Goal: Information Seeking & Learning: Check status

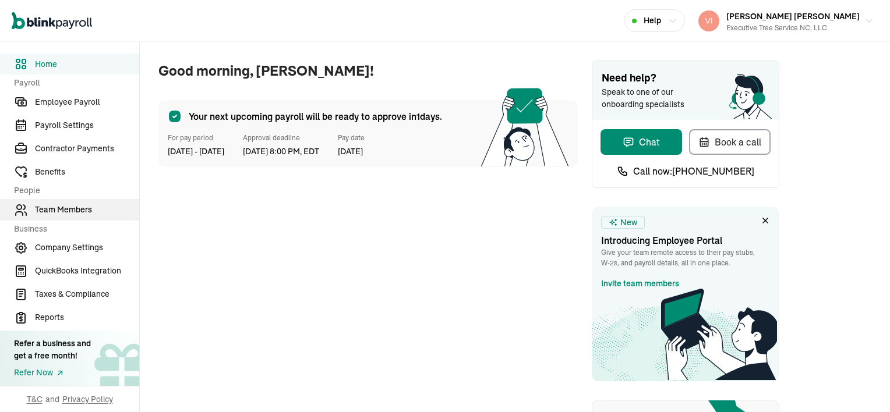
click at [78, 208] on span "Team Members" at bounding box center [87, 210] width 104 height 12
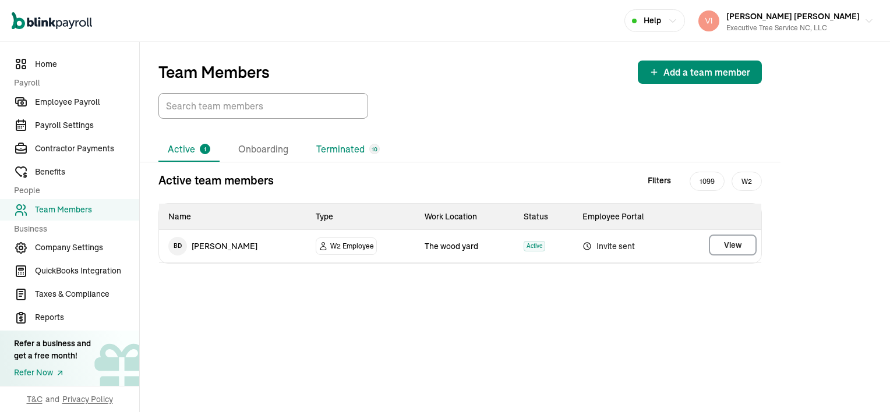
click at [354, 152] on li "Terminated 10" at bounding box center [348, 149] width 82 height 24
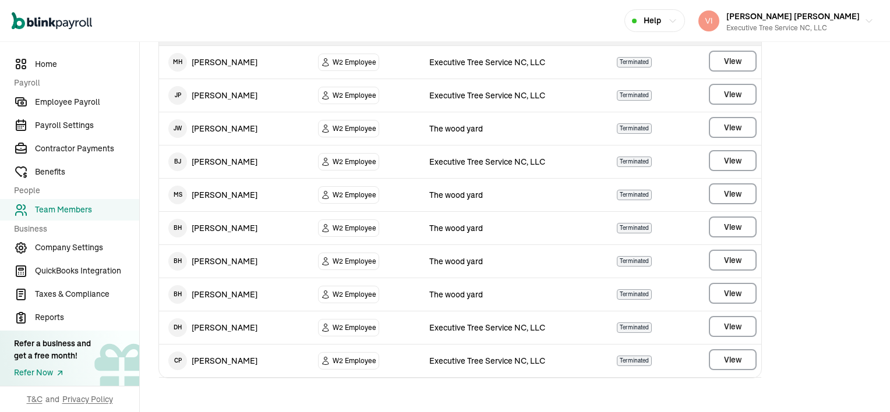
scroll to position [186, 0]
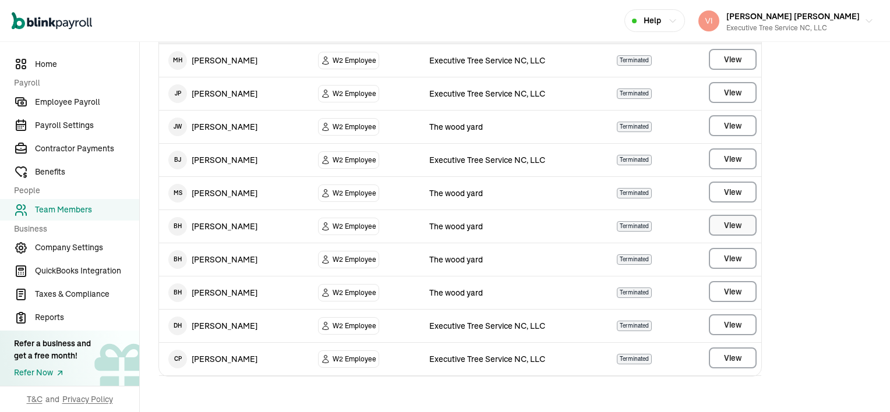
click at [732, 224] on span "View" at bounding box center [732, 226] width 17 height 12
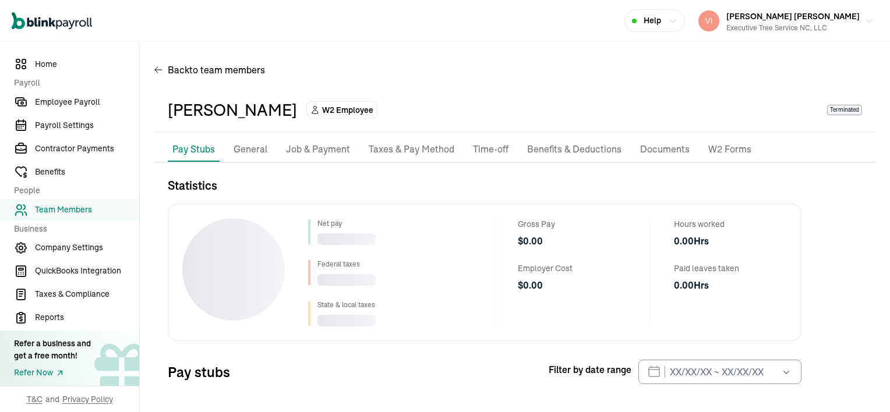
scroll to position [52, 0]
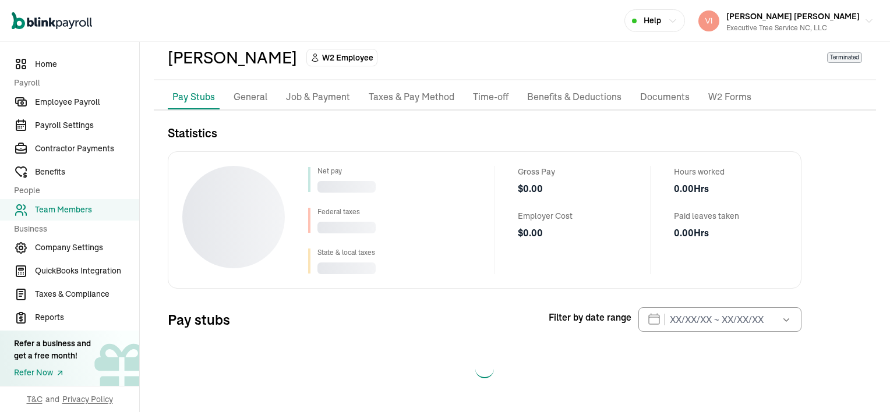
select select "2025"
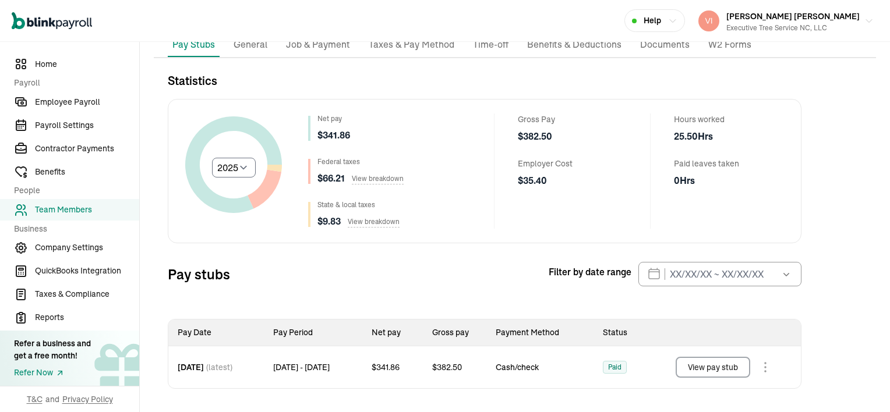
scroll to position [105, 0]
click at [729, 363] on button "View pay stub" at bounding box center [713, 366] width 75 height 21
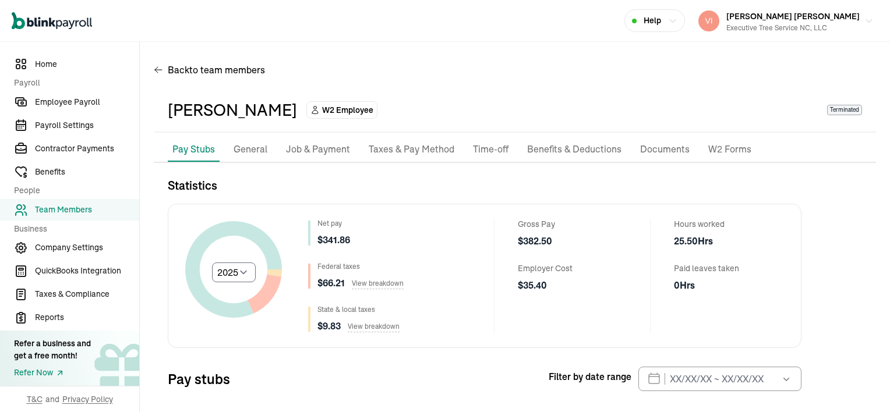
click at [331, 149] on p "Job & Payment" at bounding box center [318, 149] width 64 height 15
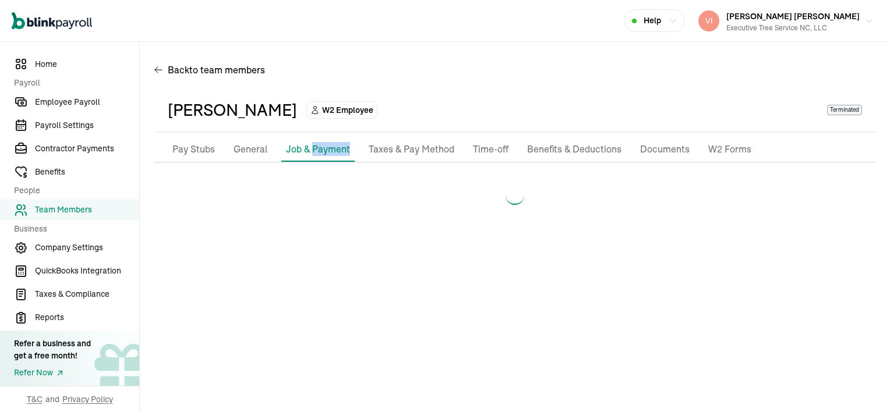
click at [331, 149] on p "Job & Payment" at bounding box center [318, 149] width 64 height 14
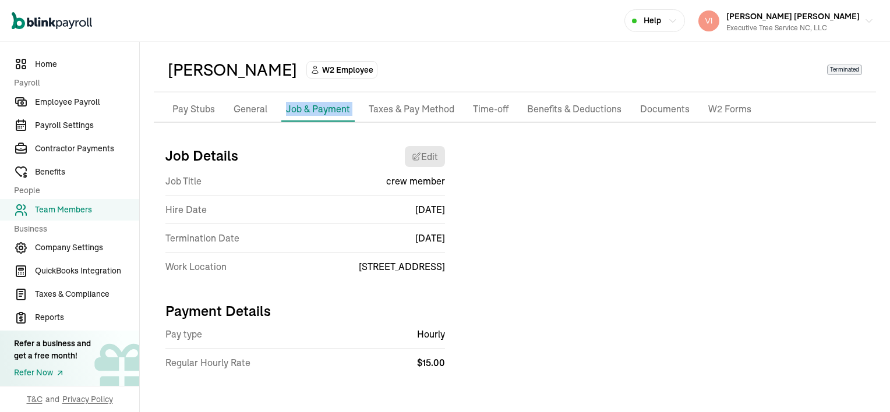
scroll to position [41, 0]
click at [177, 110] on p "Pay Stubs" at bounding box center [193, 108] width 43 height 15
select select "2025"
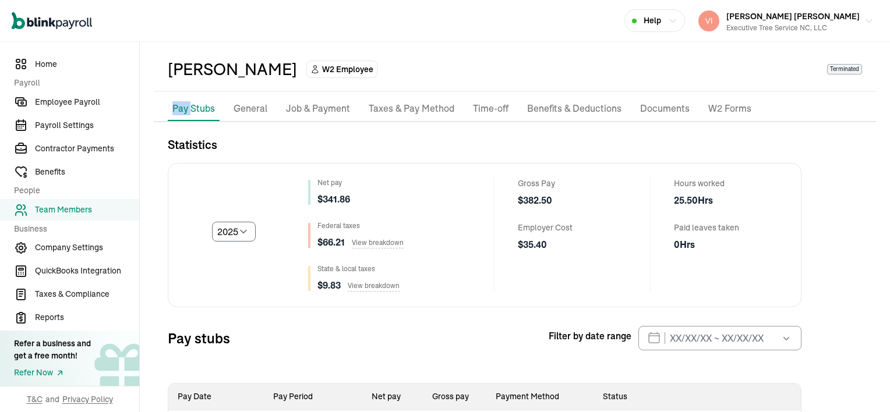
click at [177, 110] on div "Pay Stubs General Job & Payment Taxes & Pay Method Time-off Benefits & Deductio…" at bounding box center [515, 275] width 722 height 356
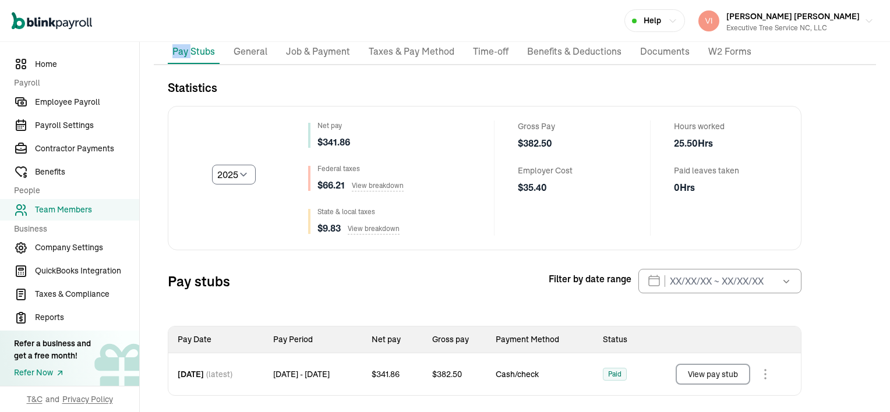
scroll to position [105, 0]
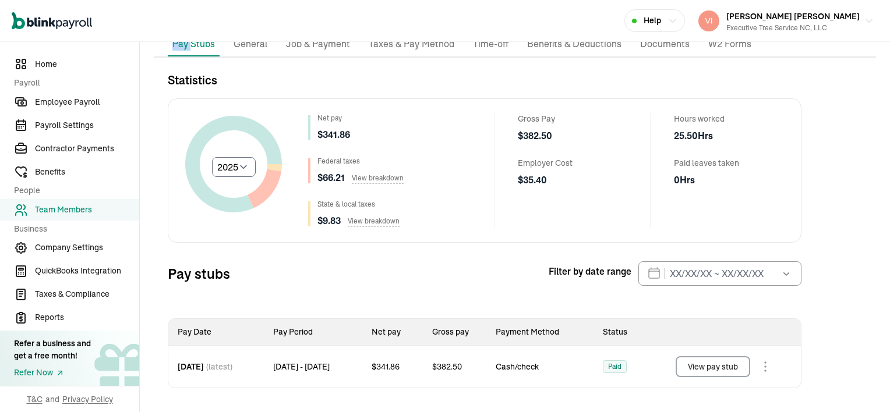
click at [733, 363] on button "View pay stub" at bounding box center [713, 366] width 75 height 21
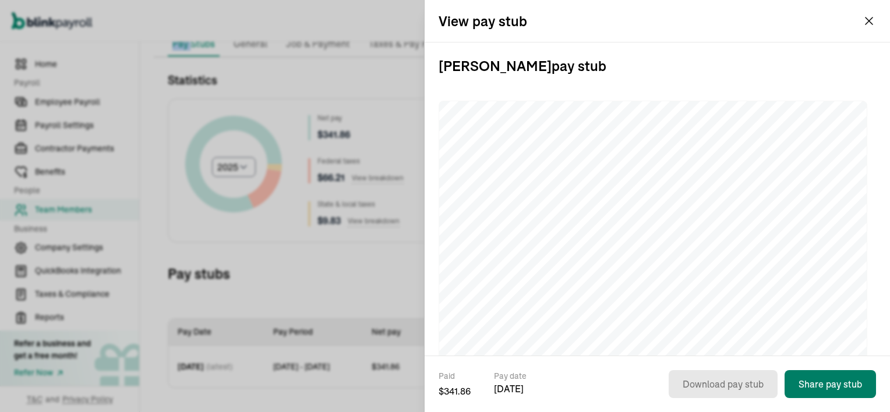
click at [845, 384] on button "Share pay stub" at bounding box center [830, 384] width 91 height 28
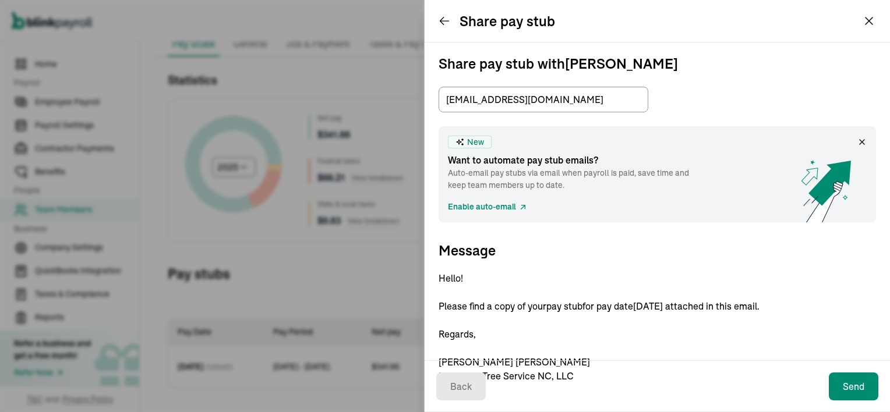
click at [443, 20] on icon at bounding box center [445, 21] width 12 height 12
